Goal: Information Seeking & Learning: Learn about a topic

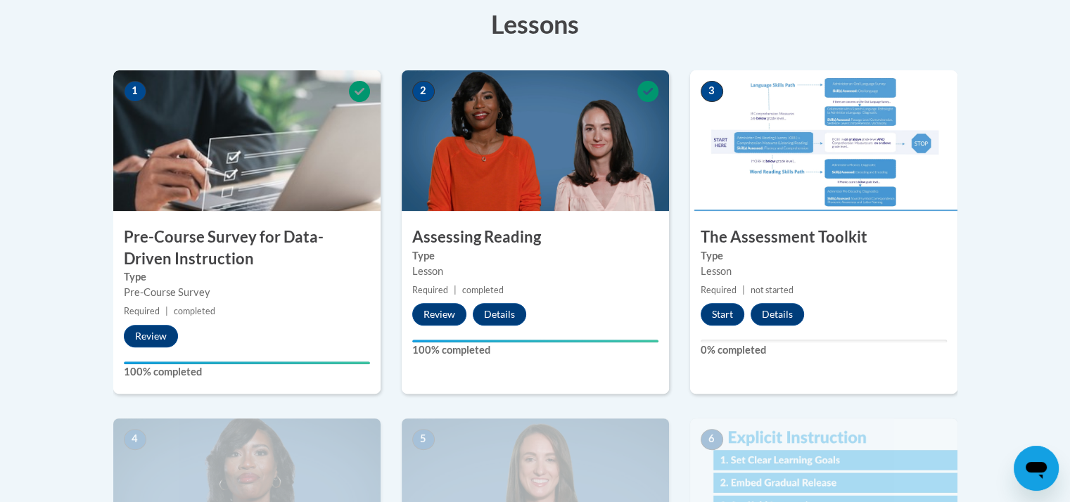
scroll to position [397, 0]
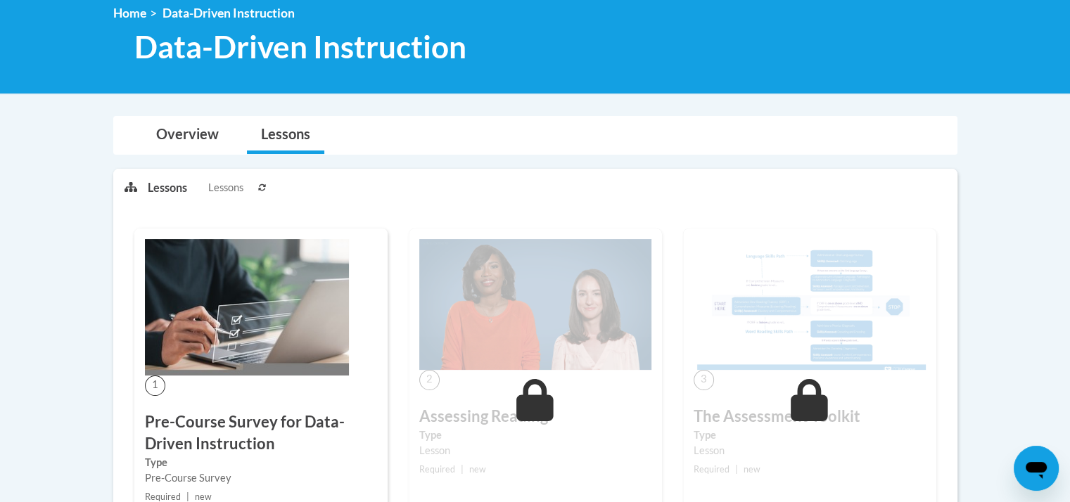
scroll to position [197, 0]
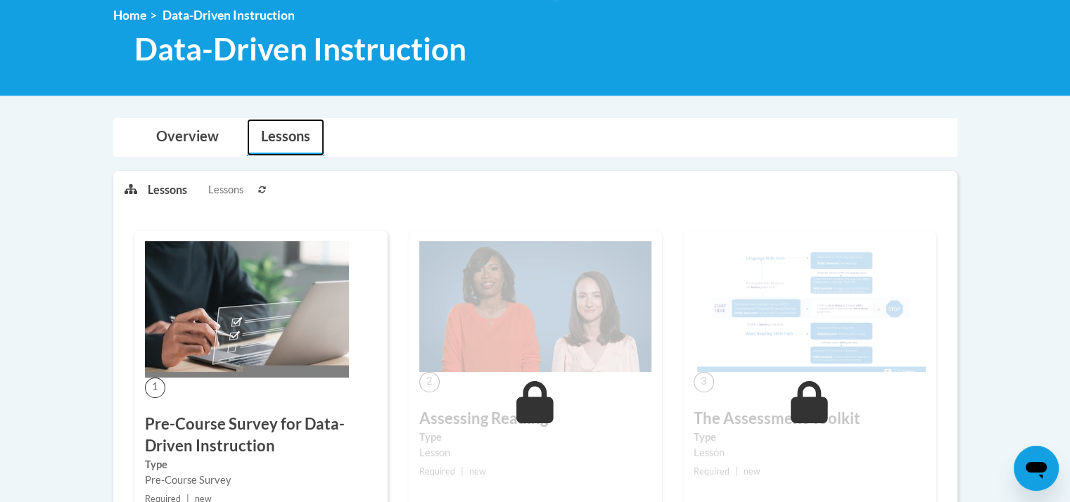
click at [298, 132] on link "Lessons" at bounding box center [285, 137] width 77 height 37
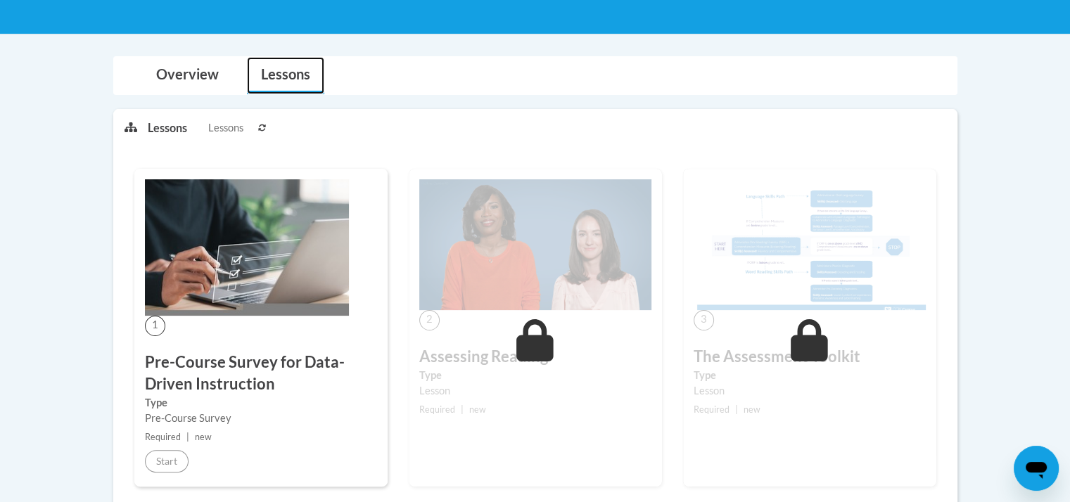
scroll to position [258, 0]
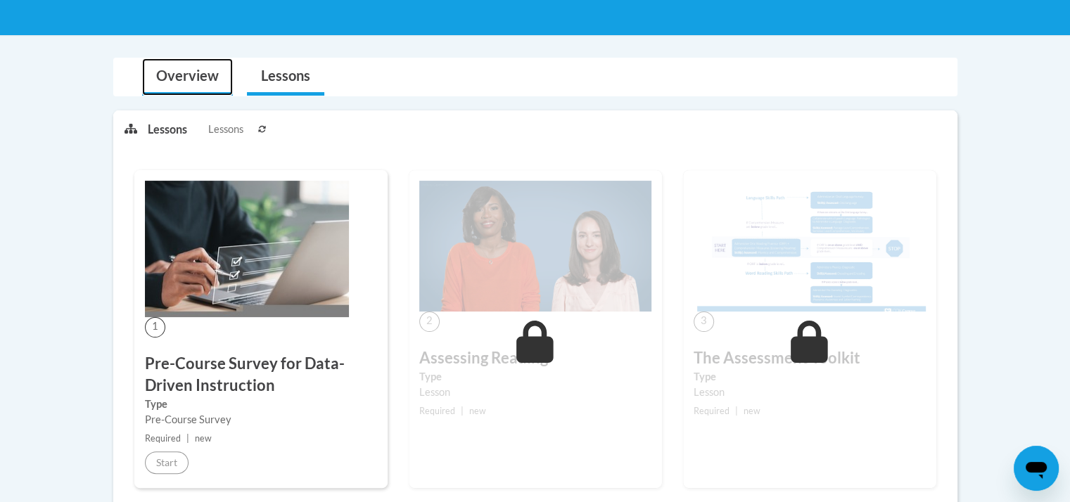
click at [193, 67] on link "Overview" at bounding box center [187, 76] width 91 height 37
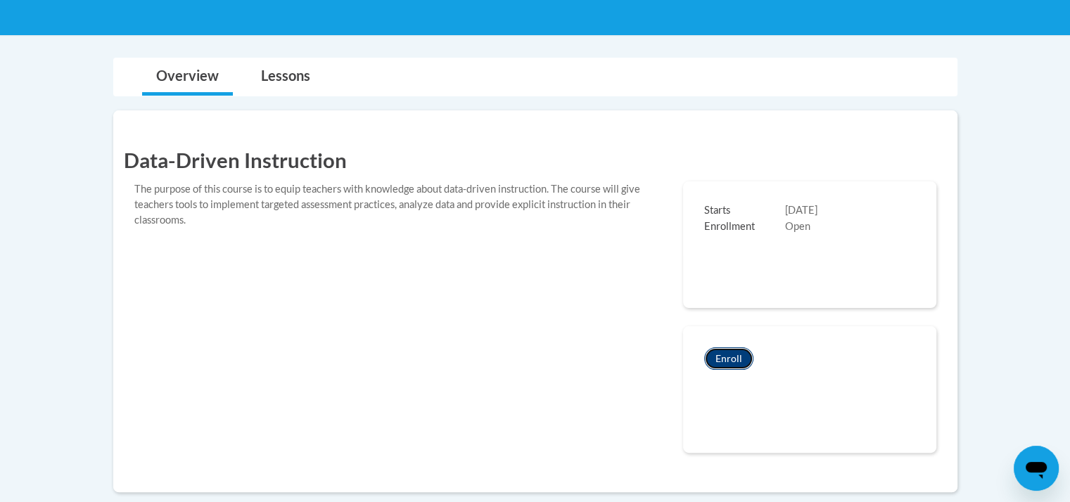
click at [730, 348] on button "Enroll" at bounding box center [728, 359] width 49 height 23
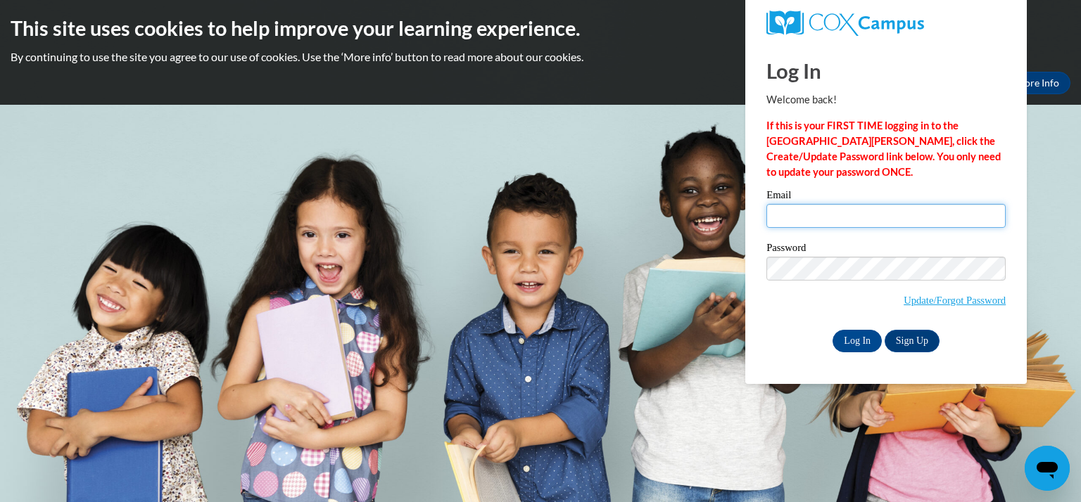
click at [834, 222] on input "Email" at bounding box center [885, 216] width 239 height 24
type input "rollefsona@kmsd.edu"
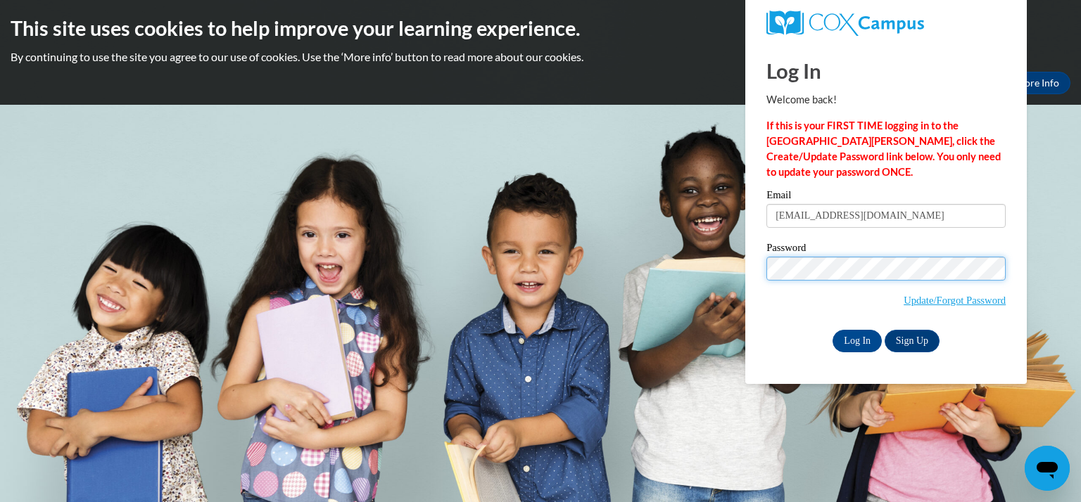
click at [832, 330] on input "Log In" at bounding box center [856, 341] width 49 height 23
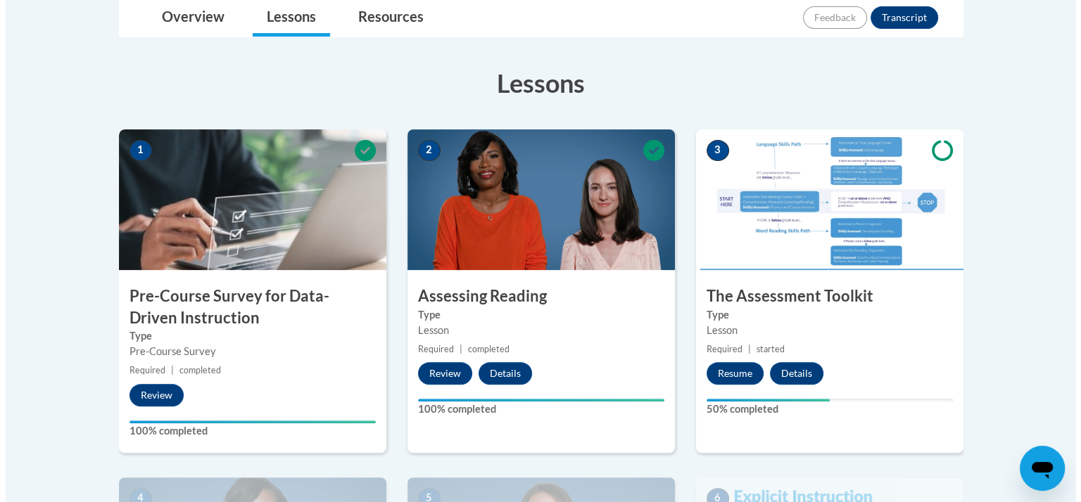
scroll to position [346, 0]
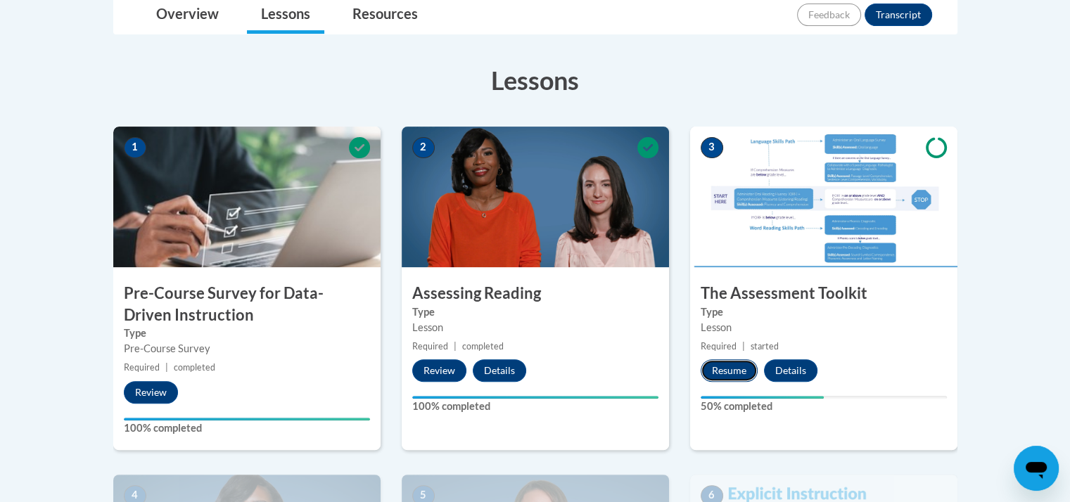
click at [730, 369] on button "Resume" at bounding box center [729, 371] width 57 height 23
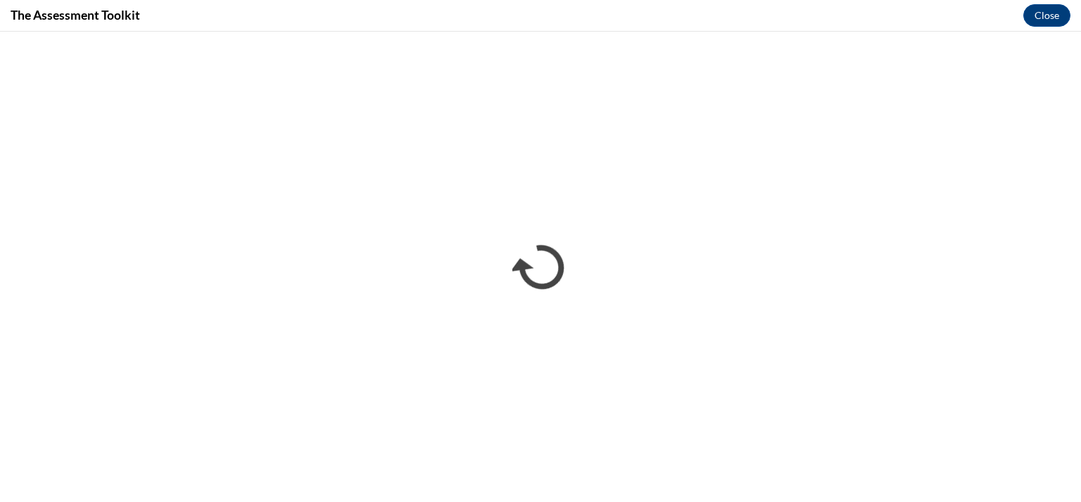
scroll to position [0, 0]
